Goal: Information Seeking & Learning: Learn about a topic

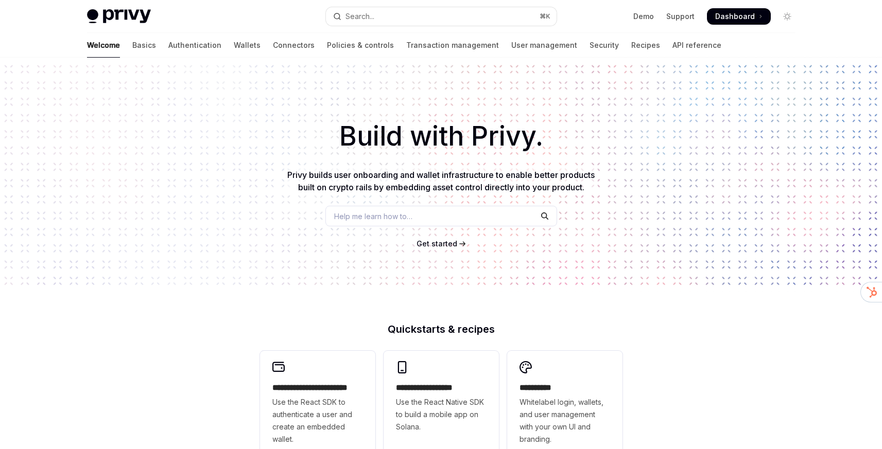
click at [431, 143] on h1 "Build with Privy." at bounding box center [440, 136] width 849 height 40
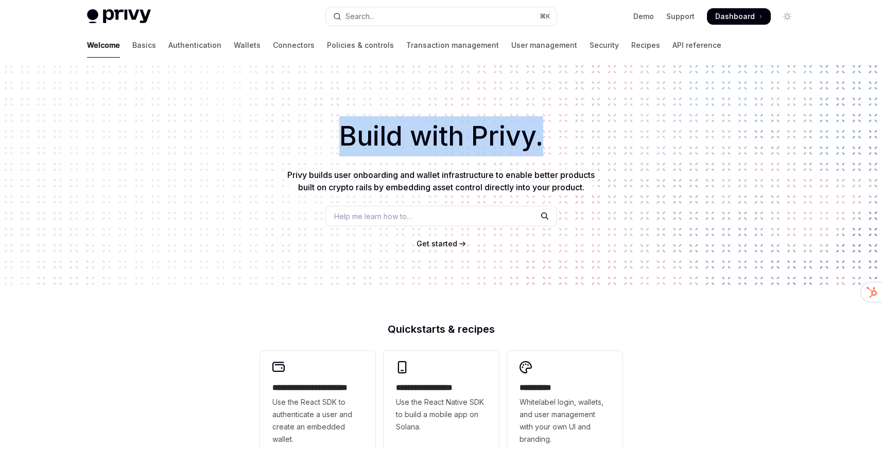
click at [431, 143] on h1 "Build with Privy." at bounding box center [440, 136] width 849 height 40
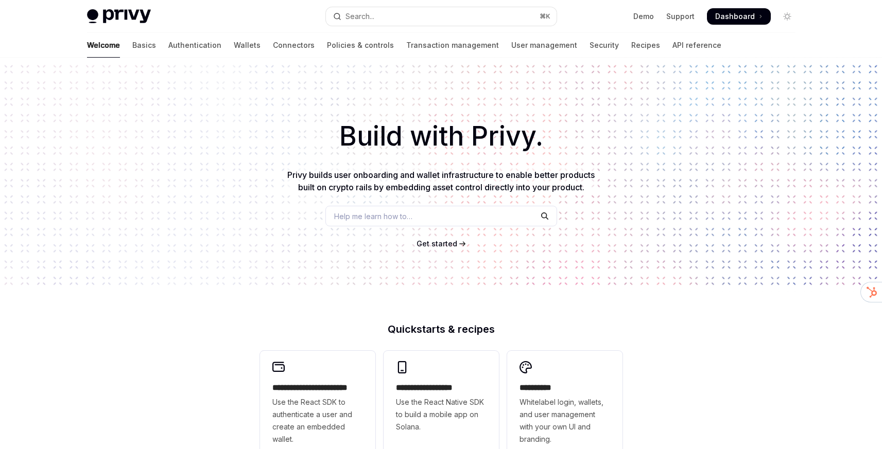
click at [495, 122] on h1 "Build with Privy." at bounding box center [440, 136] width 849 height 40
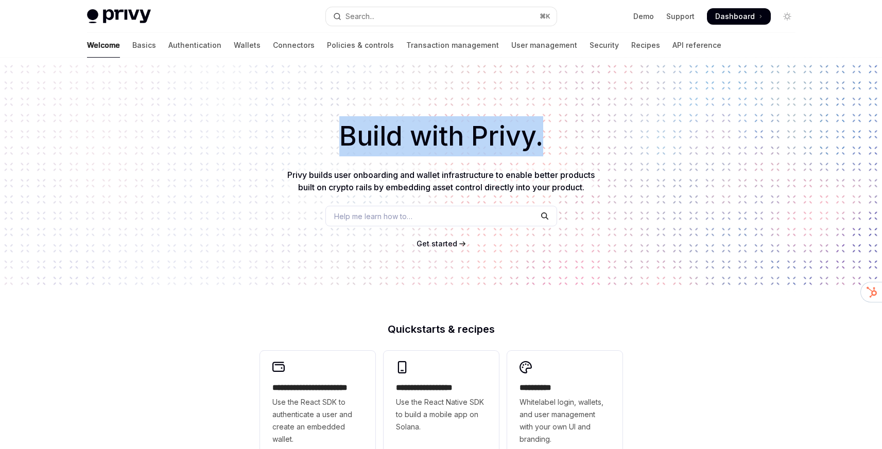
click at [495, 122] on h1 "Build with Privy." at bounding box center [440, 136] width 849 height 40
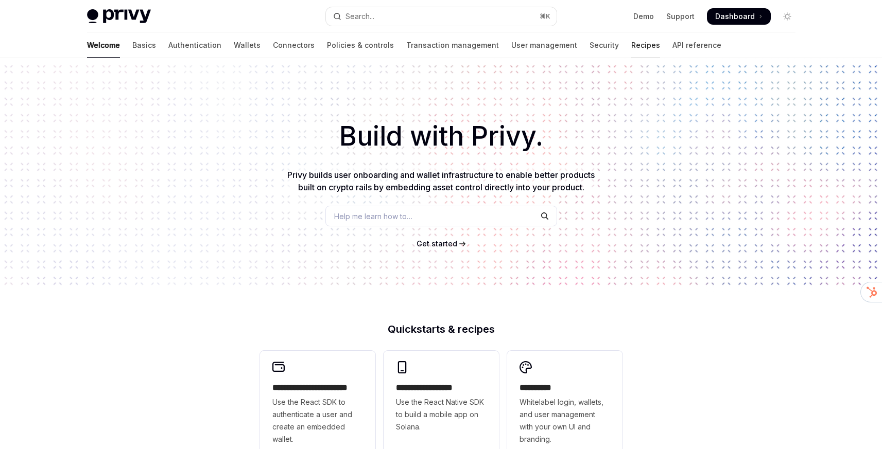
click at [631, 44] on link "Recipes" at bounding box center [645, 45] width 29 height 25
type textarea "*"
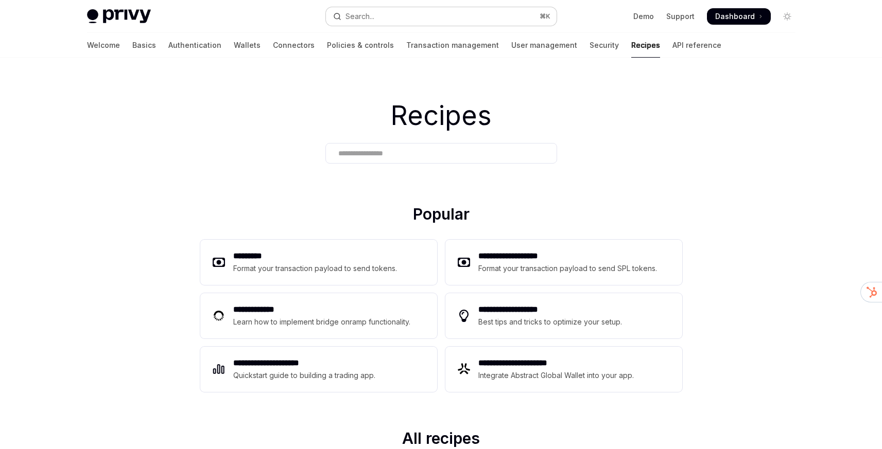
click at [373, 19] on div "Search..." at bounding box center [359, 16] width 29 height 12
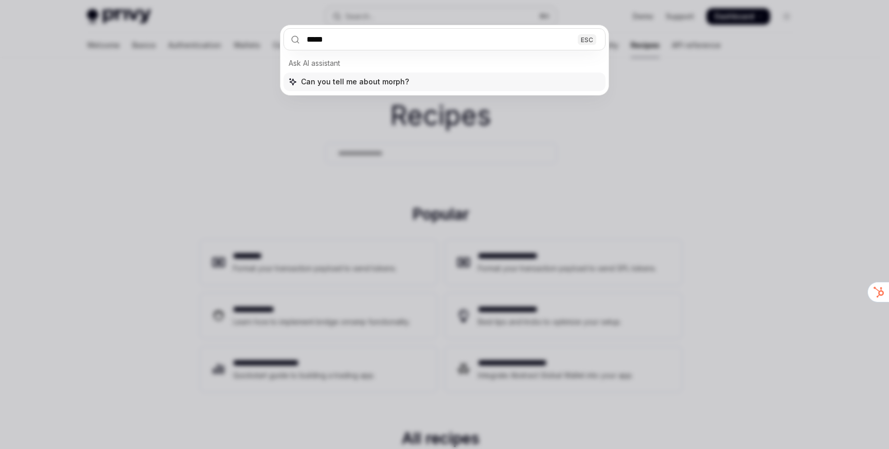
type input "******"
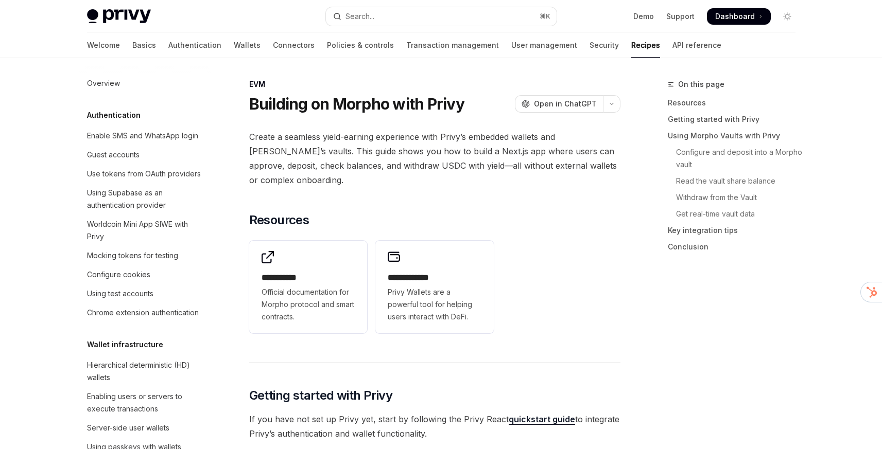
type textarea "*"
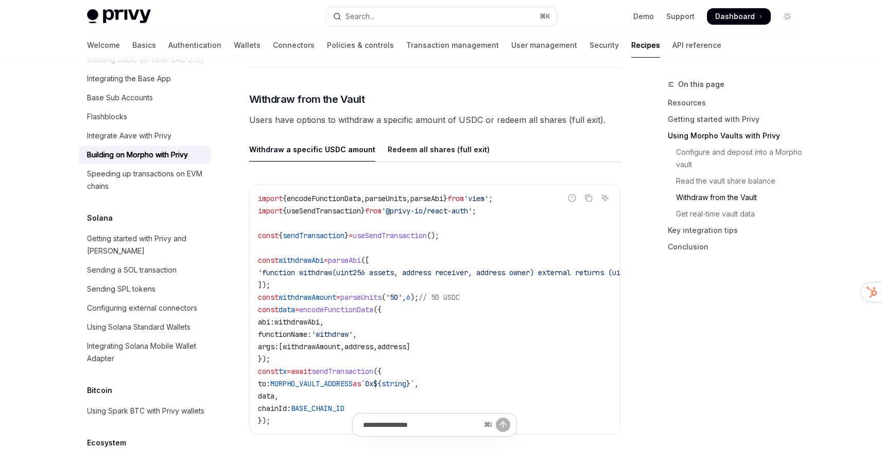
scroll to position [1692, 0]
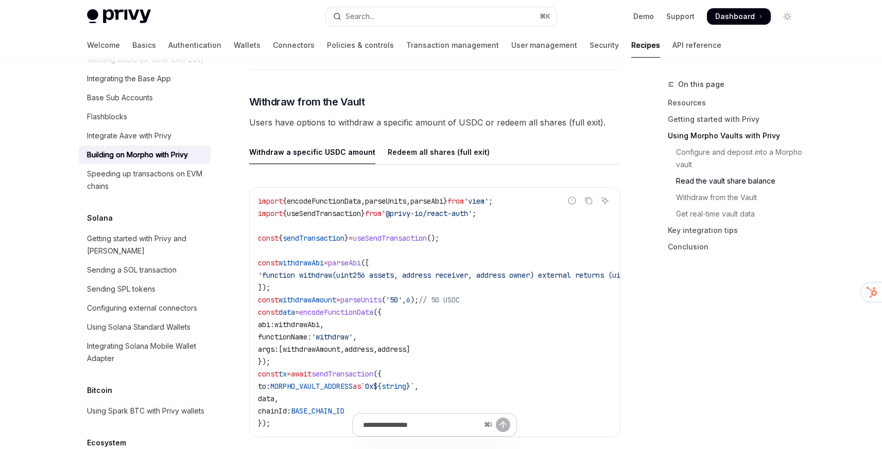
click at [423, 117] on span "Users have options to withdraw a specific amount of USDC or redeem all shares (…" at bounding box center [434, 122] width 371 height 14
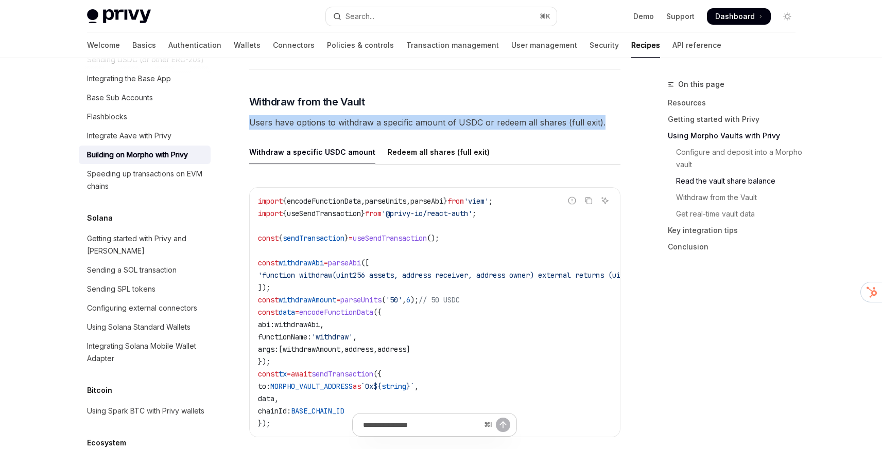
click at [423, 117] on span "Users have options to withdraw a specific amount of USDC or redeem all shares (…" at bounding box center [434, 122] width 371 height 14
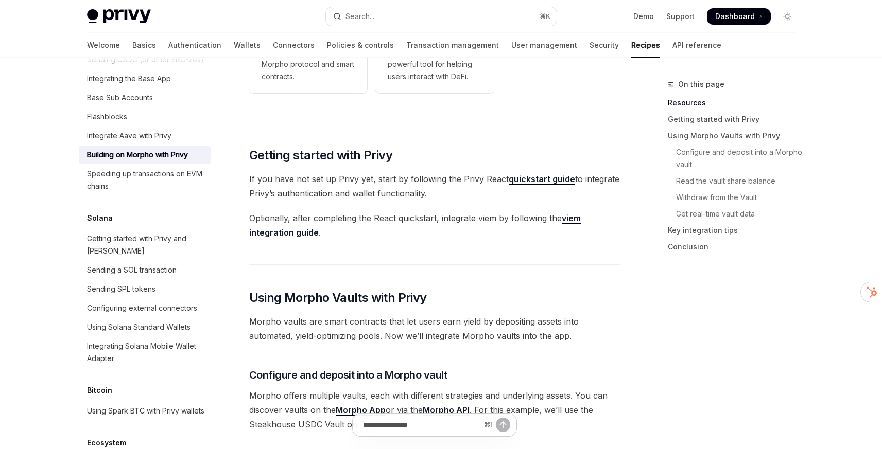
scroll to position [0, 0]
